Goal: Find specific page/section: Find specific page/section

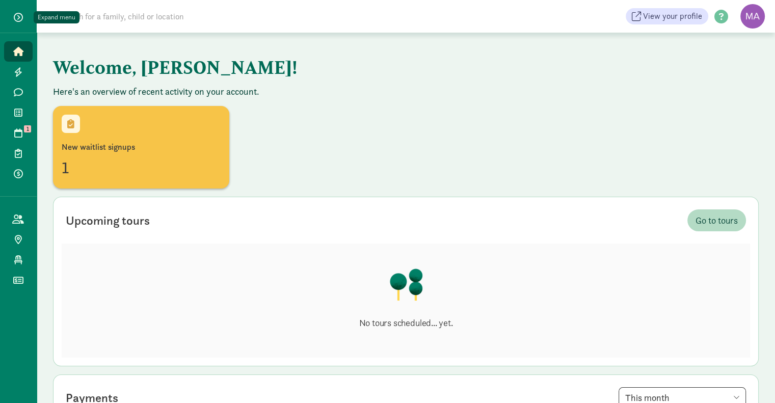
click at [21, 16] on span "button" at bounding box center [18, 17] width 9 height 9
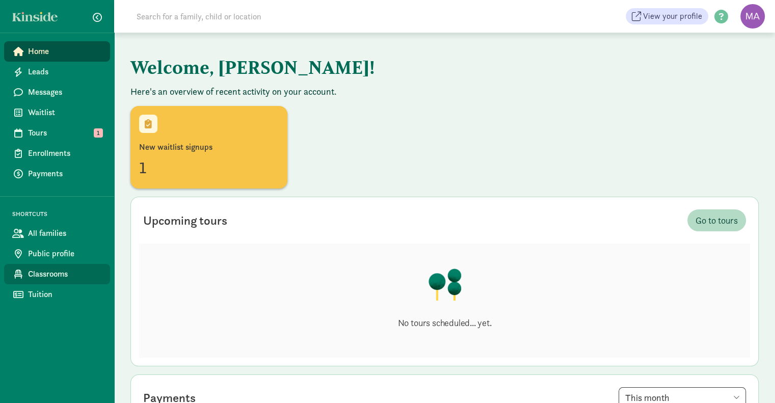
click at [49, 276] on span "Classrooms" at bounding box center [65, 274] width 74 height 12
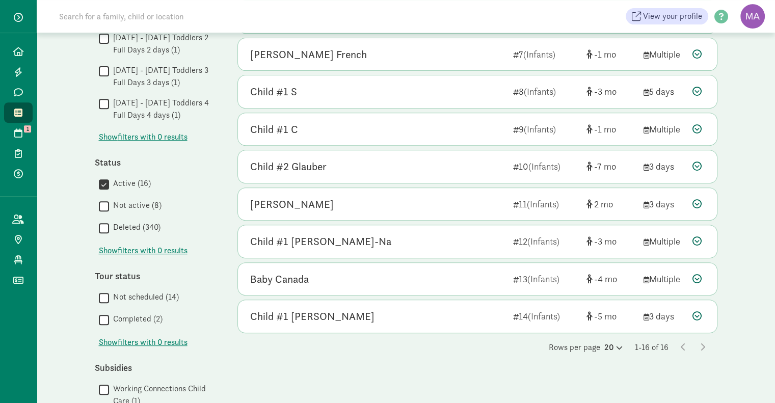
scroll to position [425, 0]
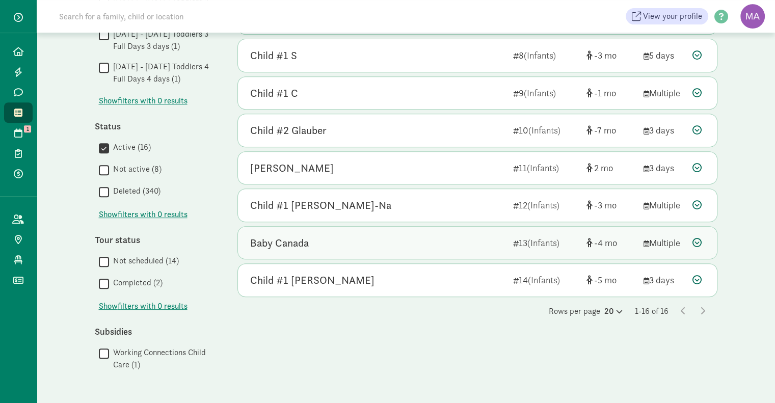
click at [371, 230] on div "Baby Canada 13 (Infants) -4 Multiple" at bounding box center [477, 243] width 479 height 33
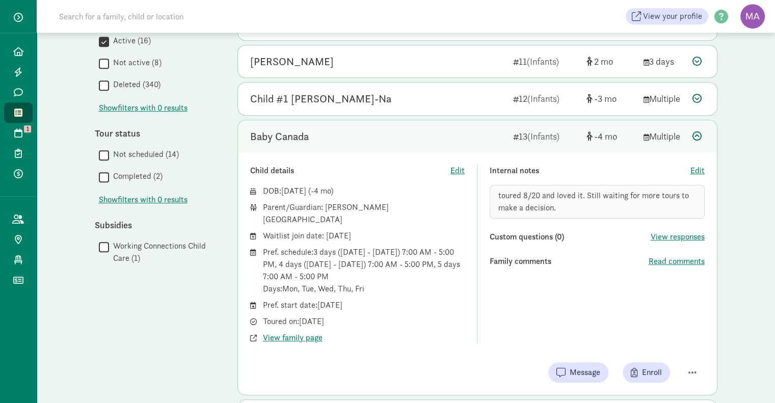
scroll to position [533, 0]
click at [685, 362] on button "button" at bounding box center [692, 370] width 24 height 17
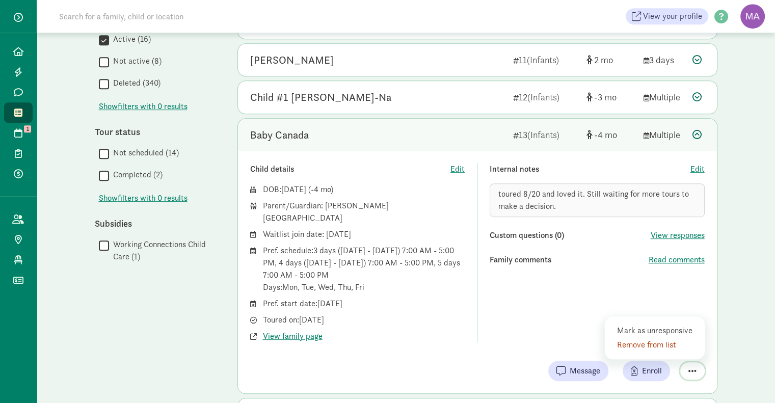
click at [685, 362] on button "button" at bounding box center [692, 370] width 24 height 17
click at [697, 133] on icon at bounding box center [697, 134] width 9 height 9
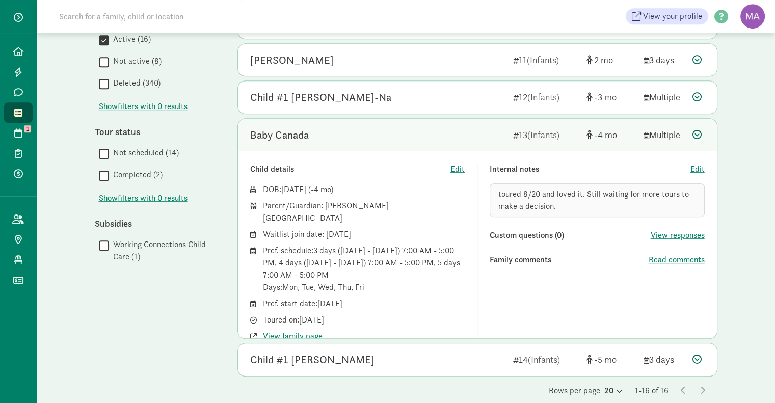
scroll to position [425, 0]
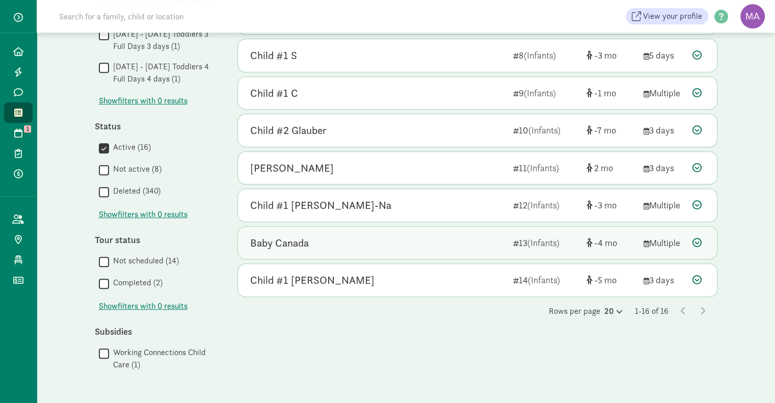
click at [695, 238] on icon at bounding box center [697, 242] width 9 height 9
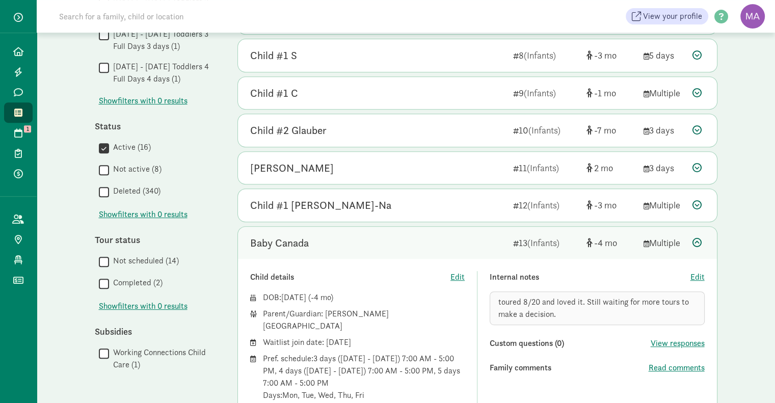
scroll to position [533, 0]
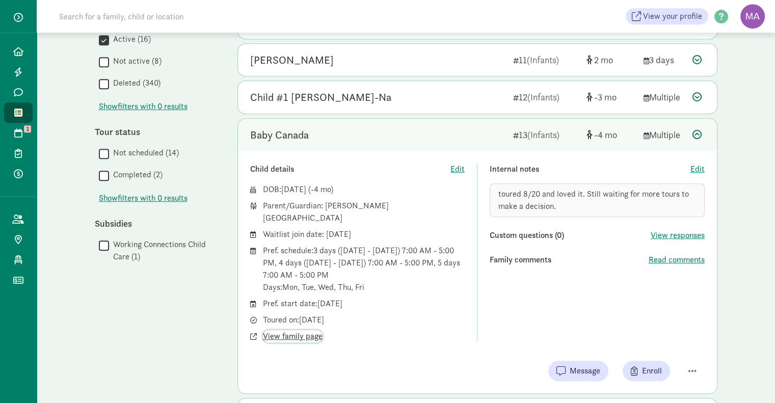
click at [274, 330] on span "View family page" at bounding box center [293, 336] width 60 height 12
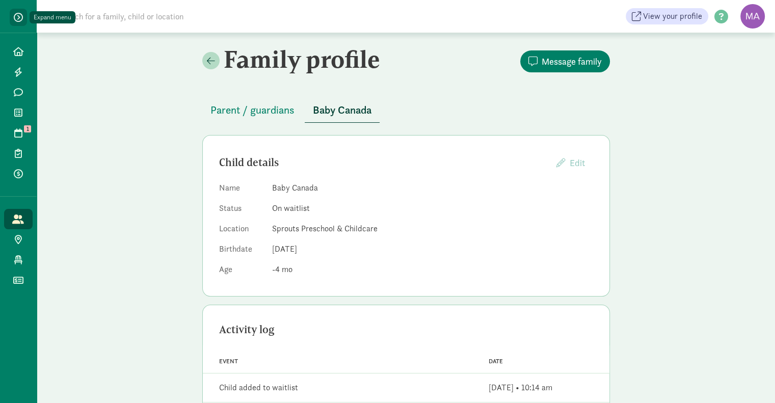
click at [20, 14] on span "button" at bounding box center [18, 17] width 9 height 9
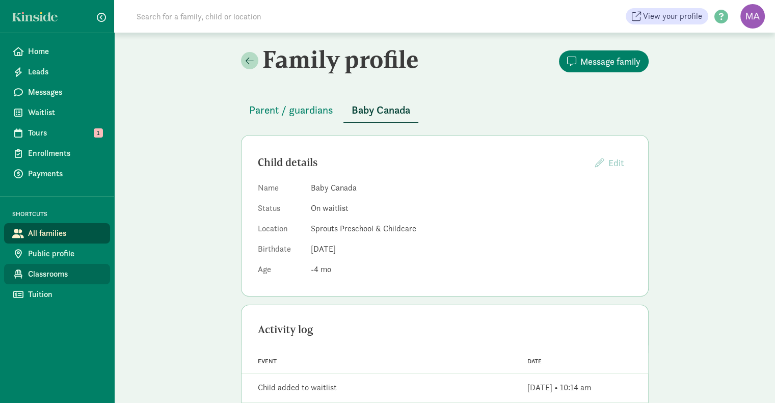
click at [55, 277] on span "Classrooms" at bounding box center [65, 274] width 74 height 12
